Goal: Information Seeking & Learning: Learn about a topic

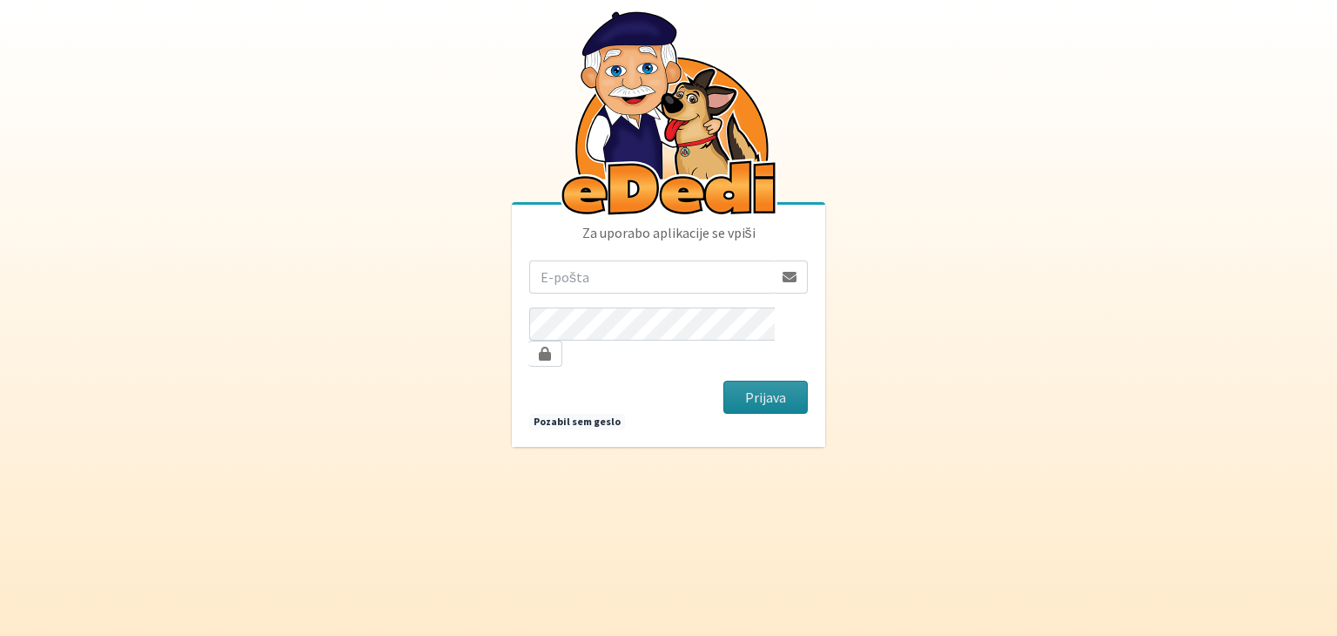
type input "[EMAIL_ADDRESS][DOMAIN_NAME]"
click at [754, 381] on button "Prijava" at bounding box center [766, 397] width 84 height 33
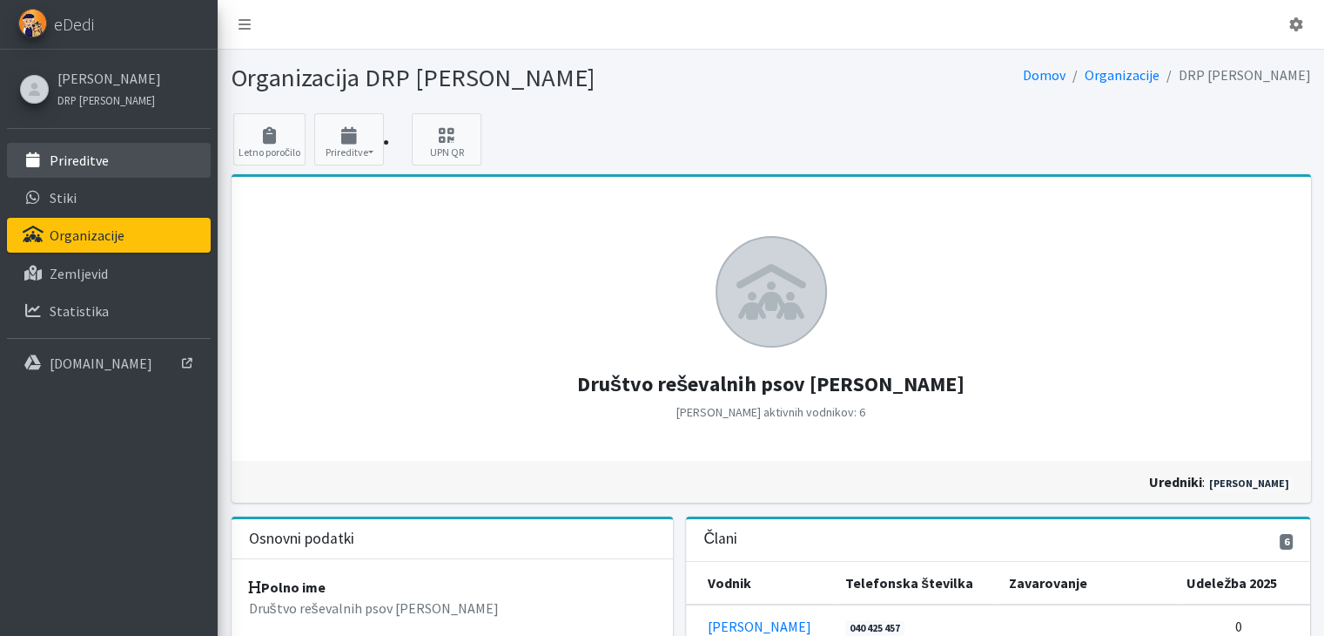
click at [77, 157] on p "Prireditve" at bounding box center [79, 160] width 59 height 17
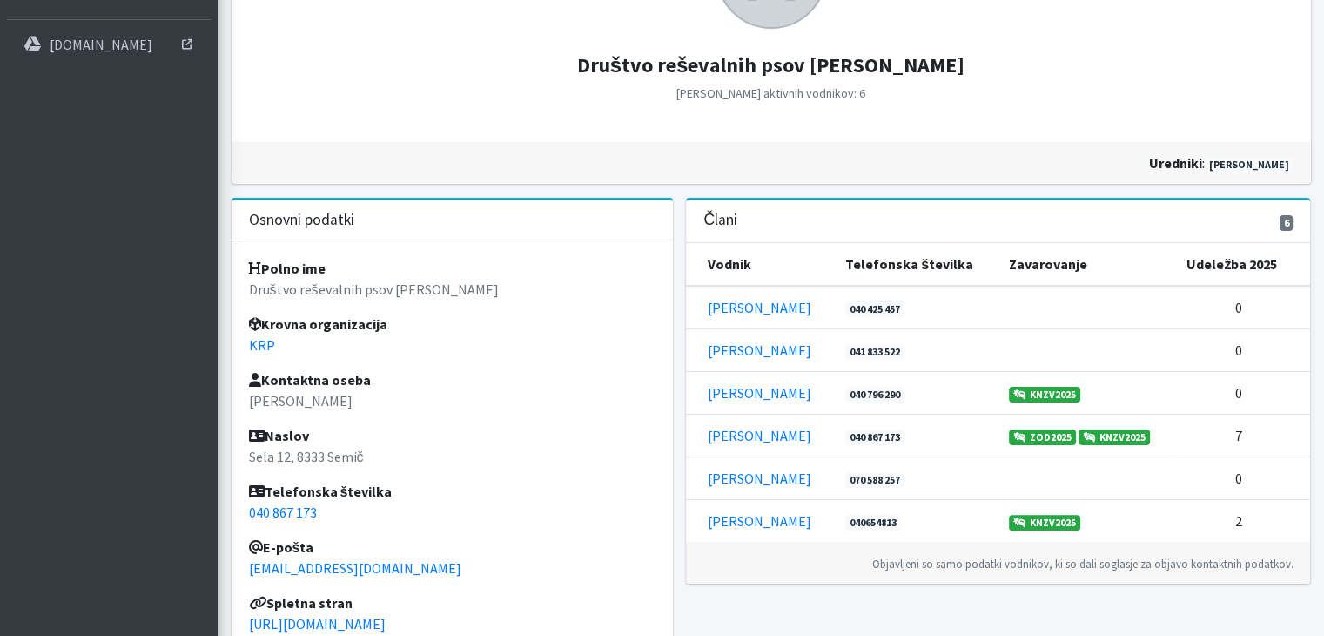
scroll to position [348, 0]
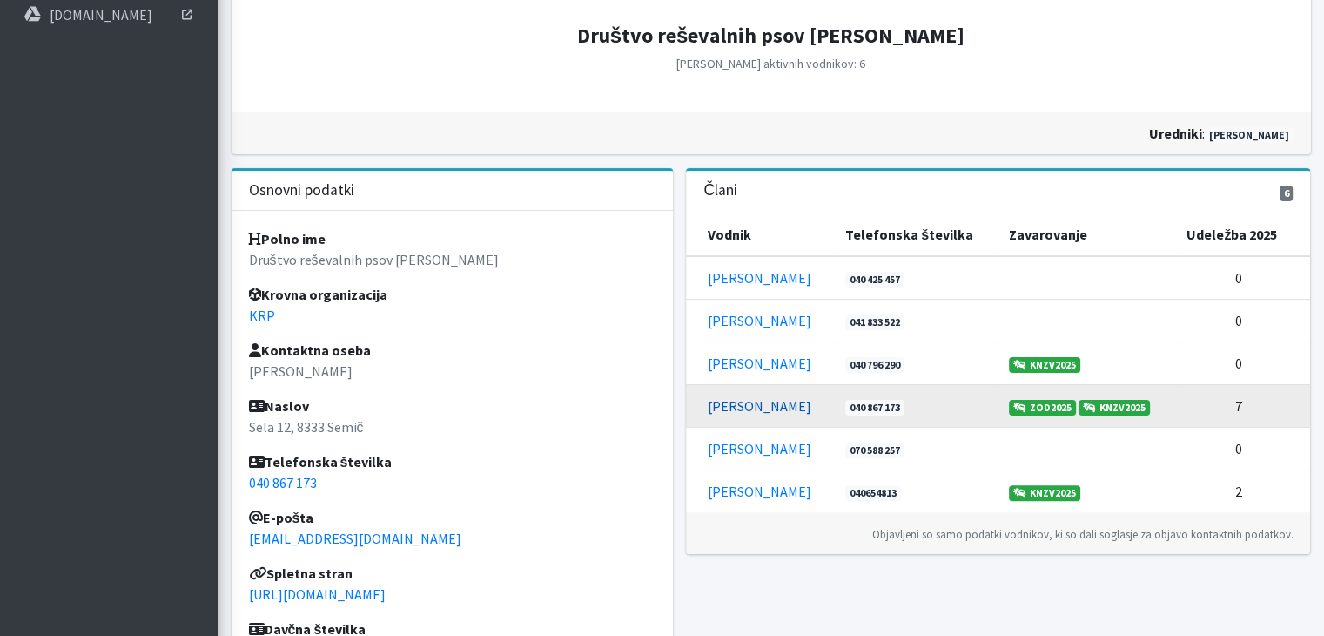
click at [745, 411] on link "Janez Željko" at bounding box center [759, 405] width 104 height 17
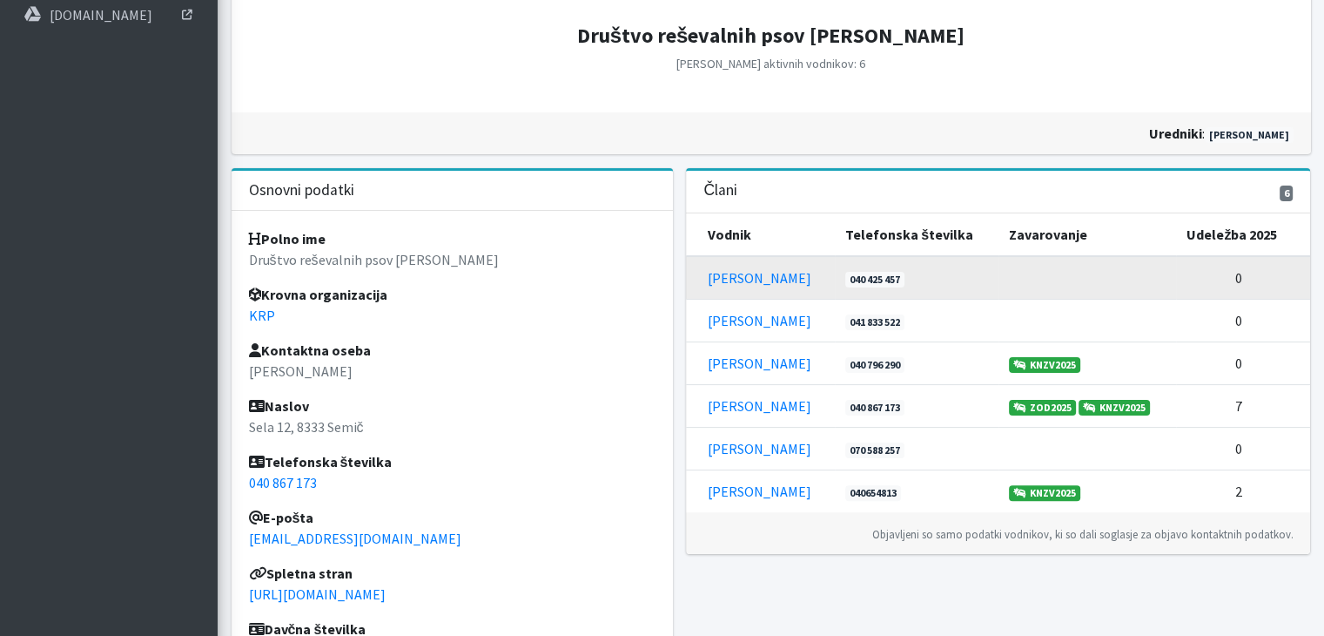
click at [773, 279] on td "Barbara Fir" at bounding box center [760, 278] width 149 height 44
click at [751, 278] on link "Barbara Fir" at bounding box center [759, 277] width 104 height 17
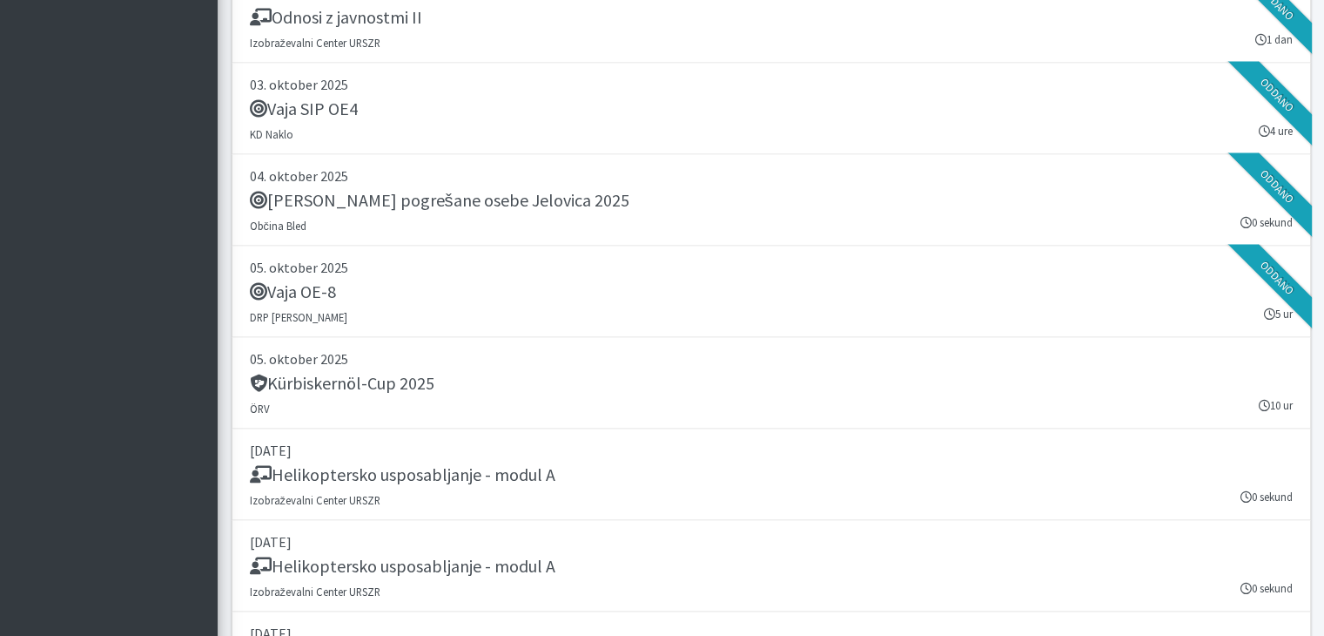
scroll to position [3570, 0]
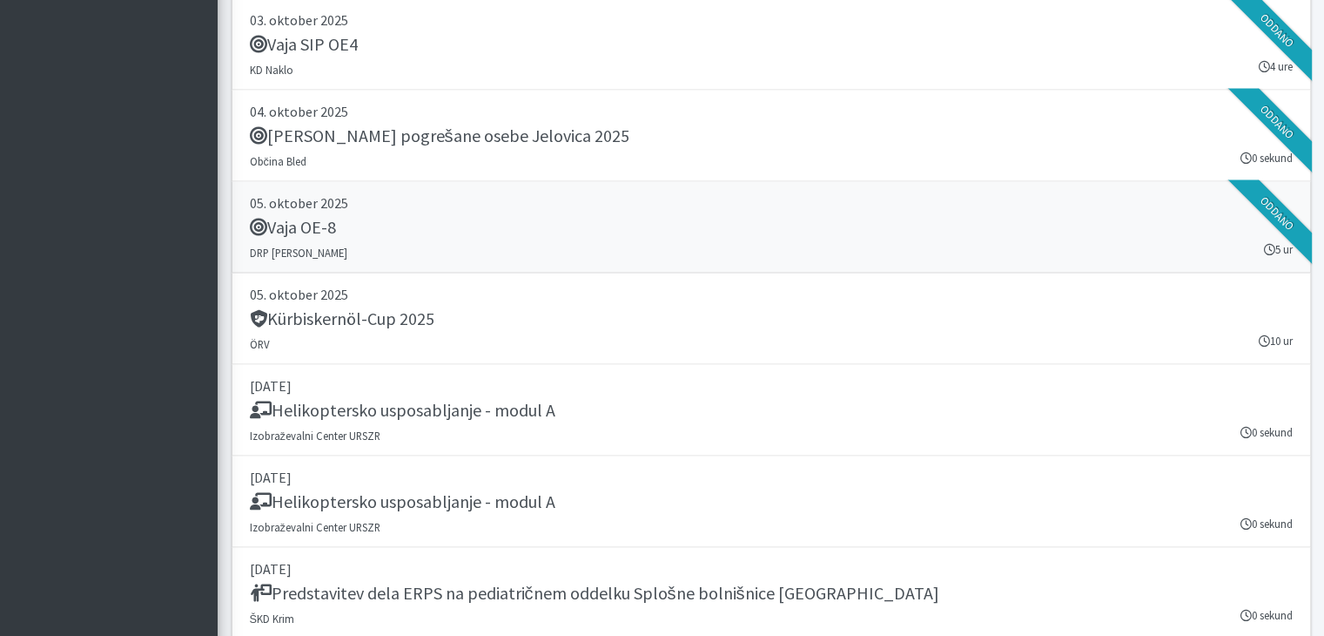
click at [320, 219] on h5 "Vaja OE-8" at bounding box center [293, 227] width 86 height 21
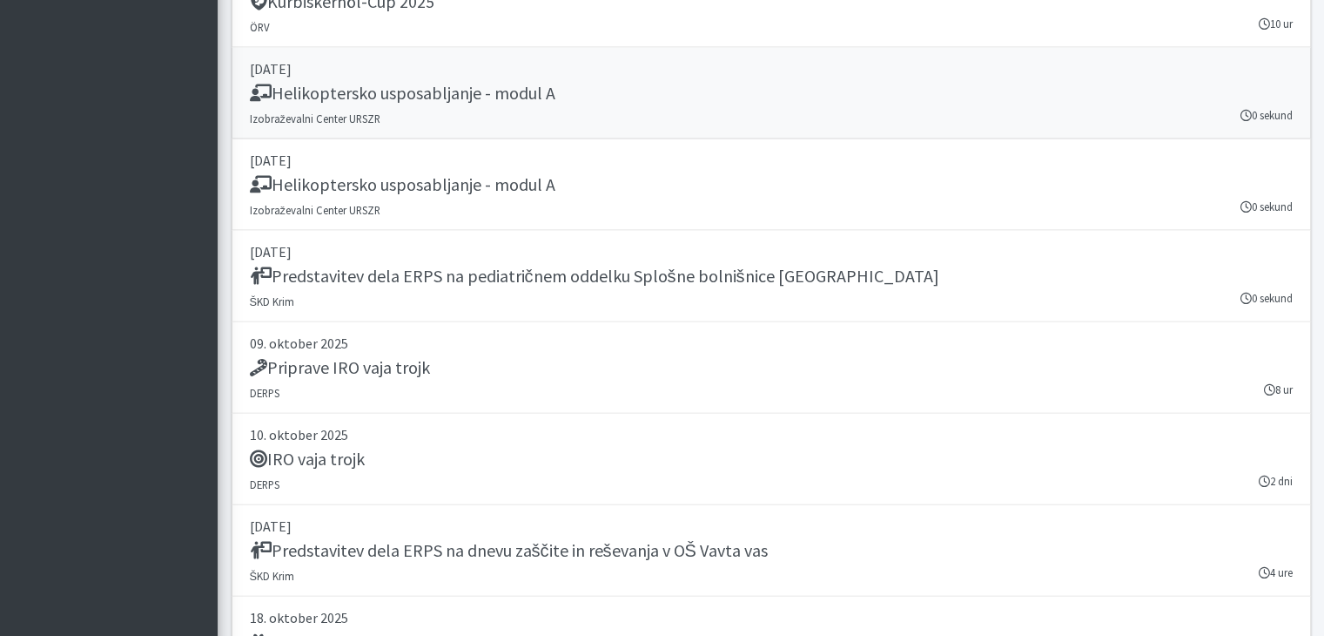
scroll to position [3918, 0]
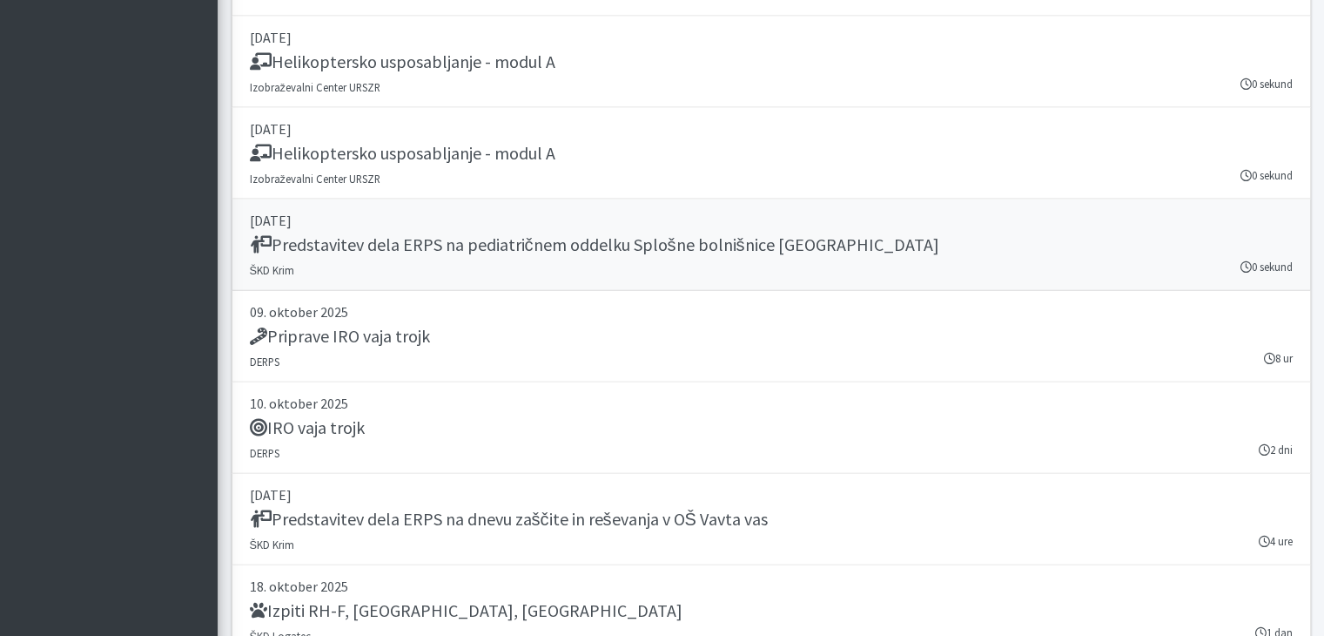
click at [377, 239] on h5 "Predstavitev dela ERPS na pediatričnem oddelku Splošne bolnišnice Novo mesto" at bounding box center [595, 244] width 690 height 21
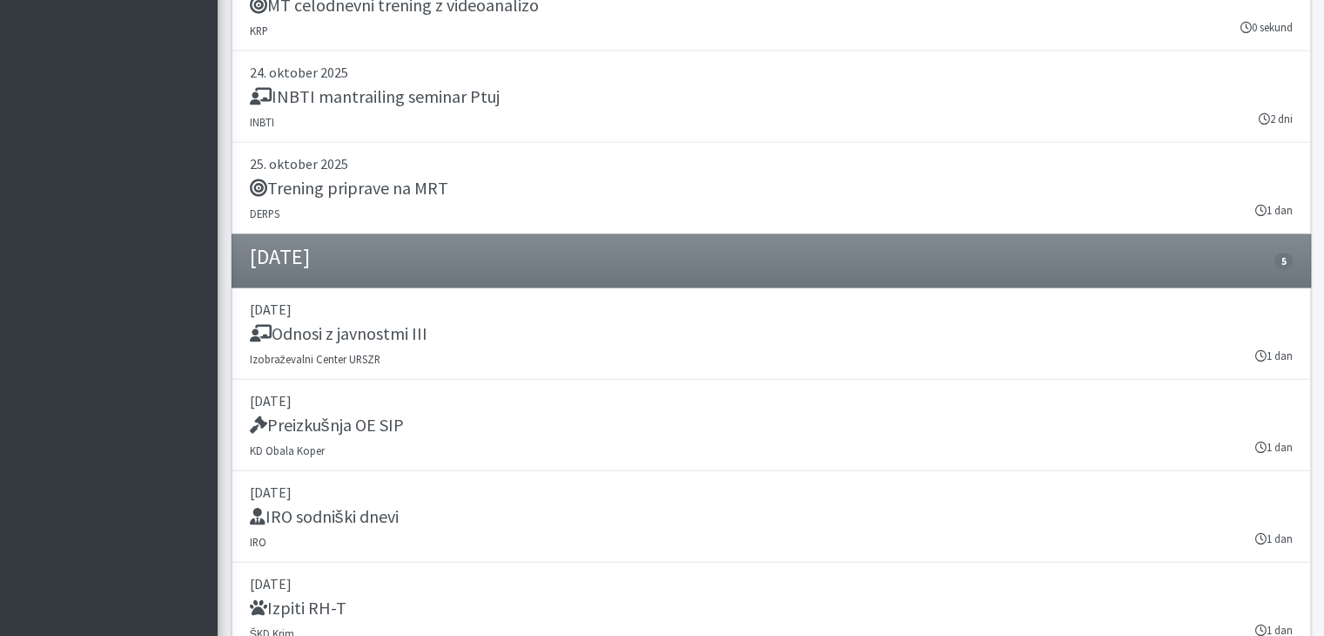
scroll to position [4778, 0]
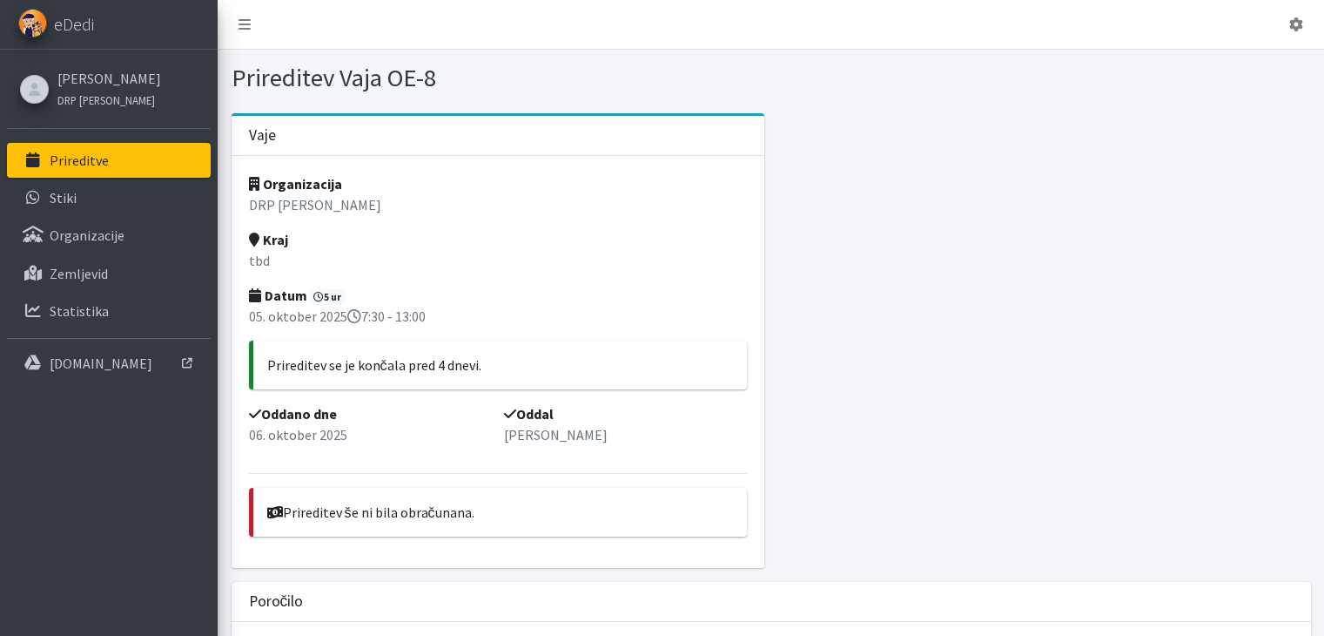
click at [257, 256] on p "tbd" at bounding box center [498, 260] width 499 height 21
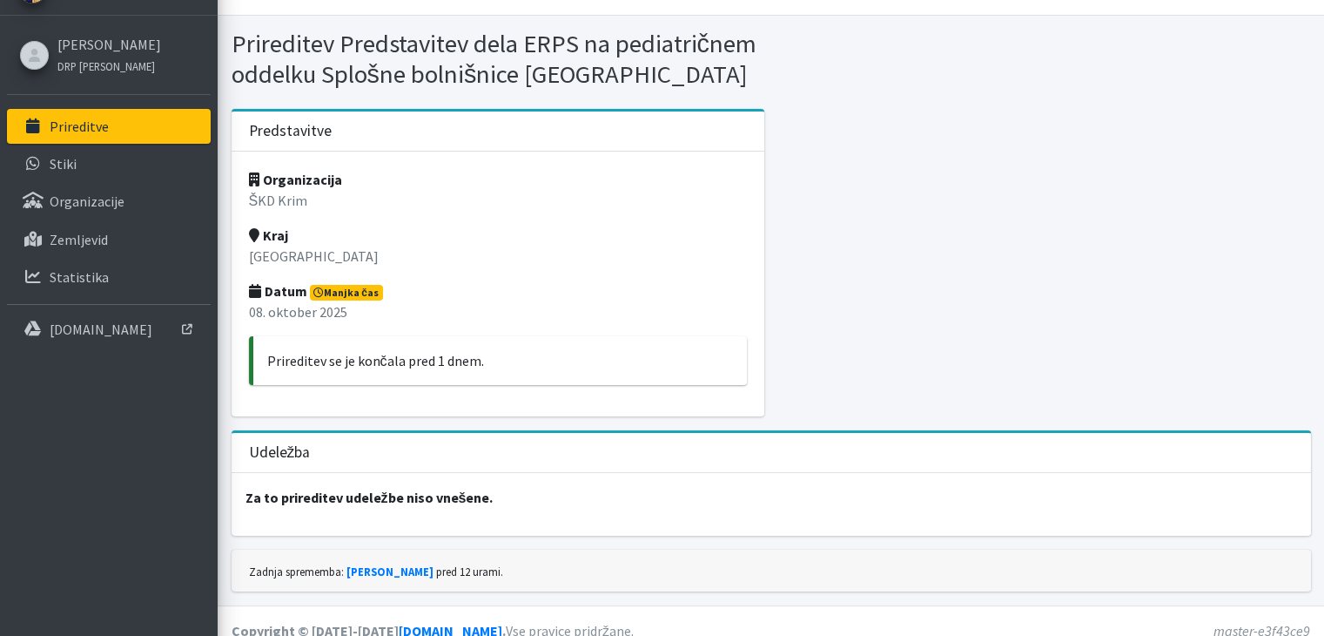
scroll to position [52, 0]
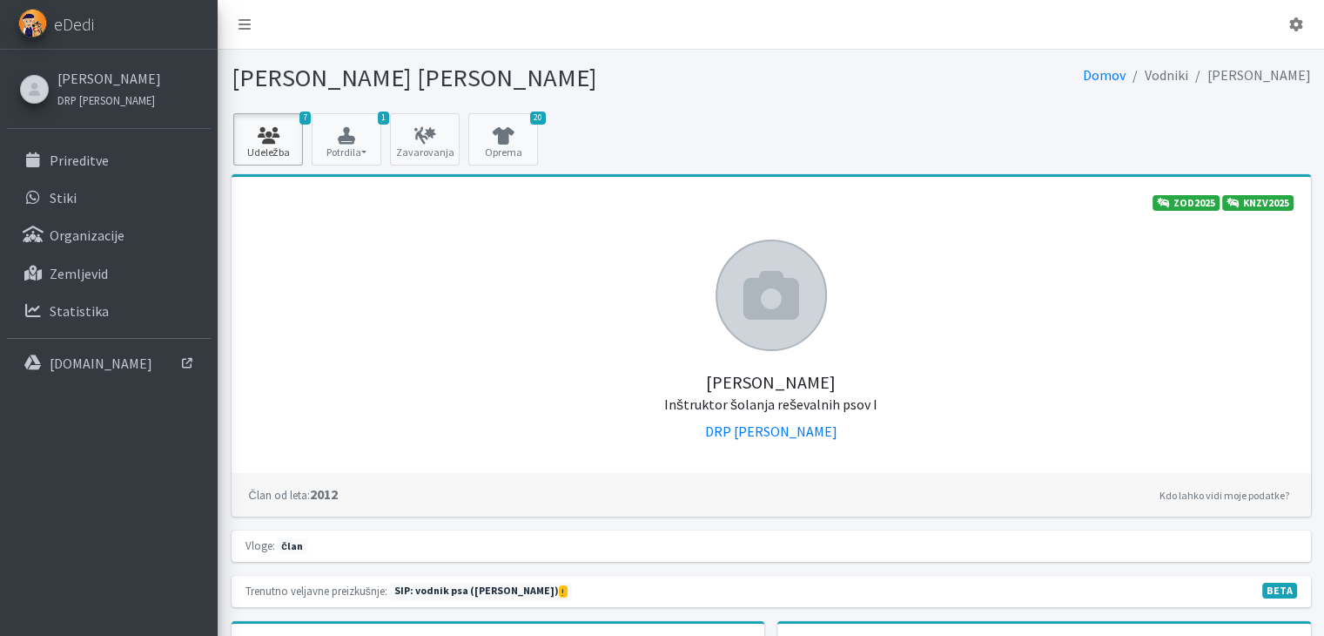
click at [274, 141] on icon at bounding box center [268, 135] width 59 height 17
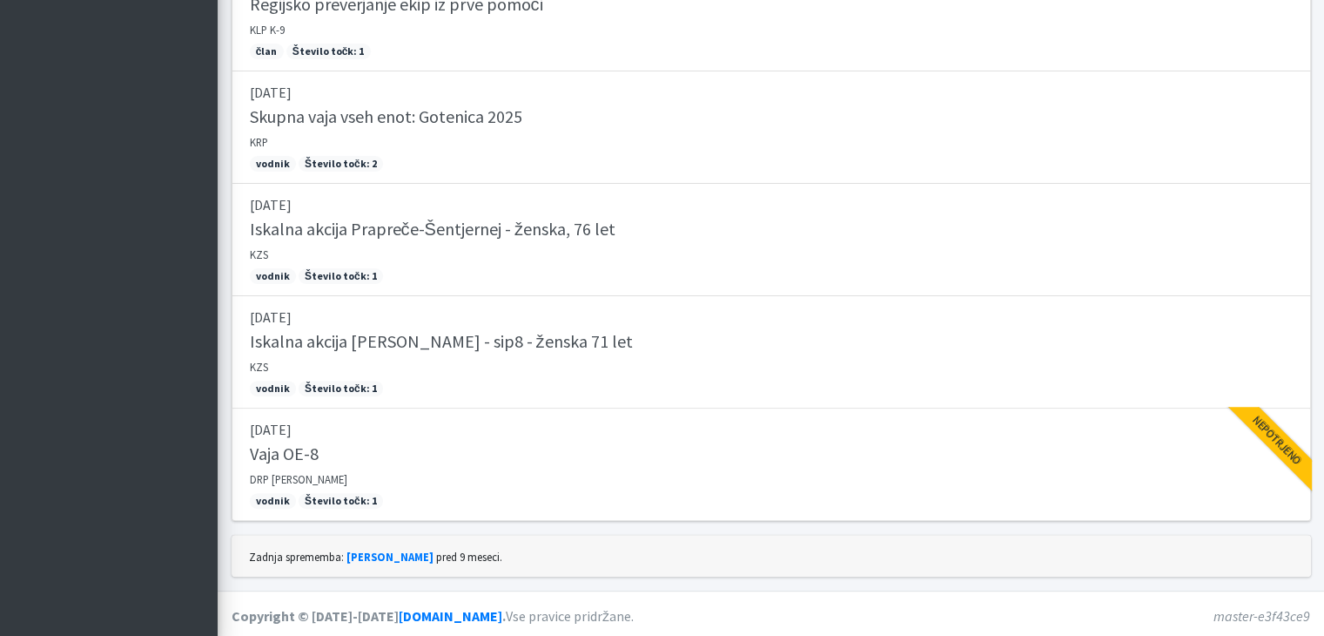
scroll to position [527, 0]
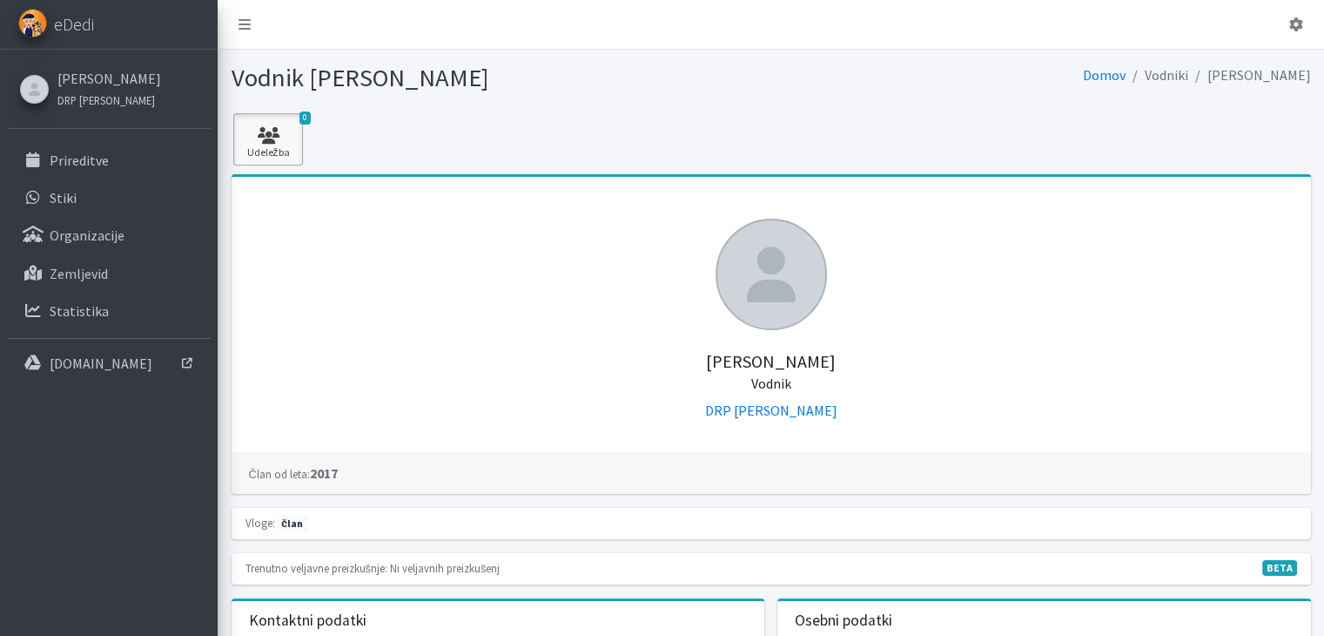
click at [287, 133] on icon at bounding box center [268, 135] width 59 height 17
